Goal: Navigation & Orientation: Find specific page/section

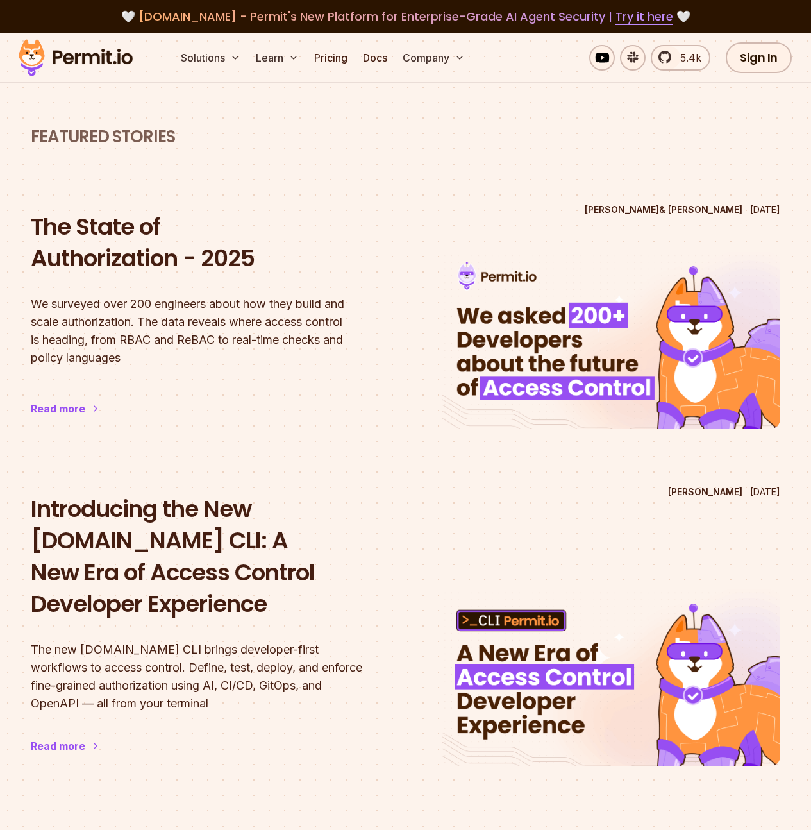
click at [105, 67] on img at bounding box center [76, 58] width 126 height 44
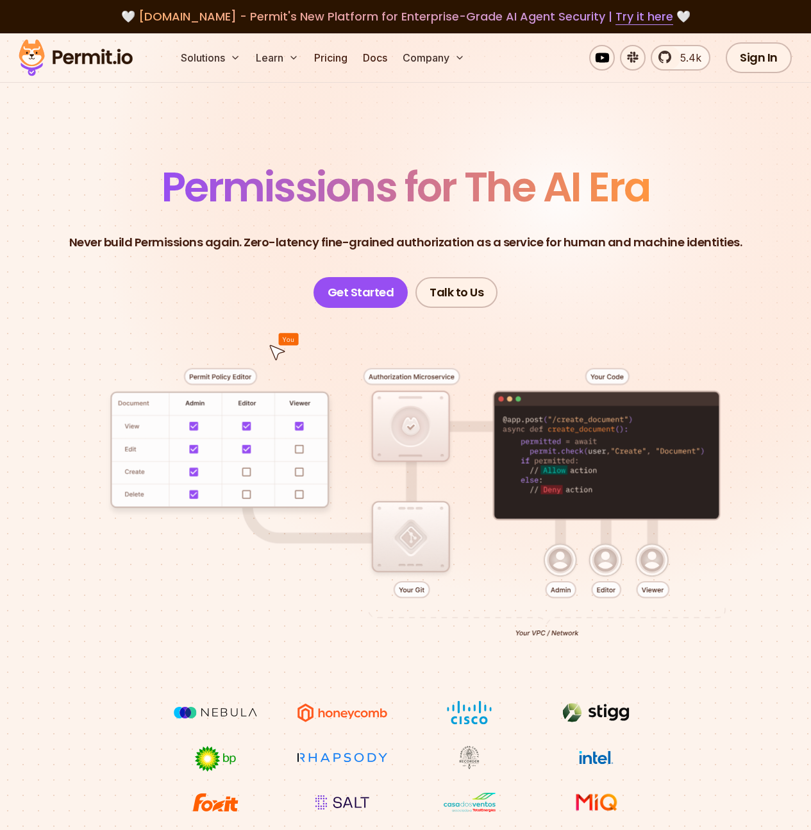
click at [253, 576] on div at bounding box center [406, 504] width 750 height 392
click at [336, 63] on link "Pricing" at bounding box center [331, 58] width 44 height 26
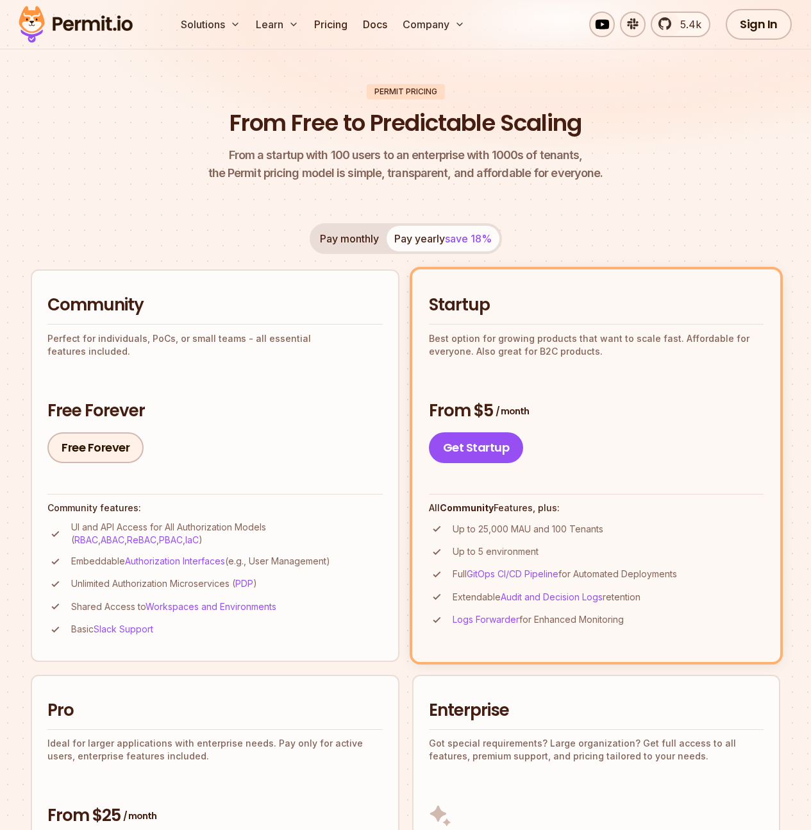
scroll to position [104, 0]
